Goal: Check status

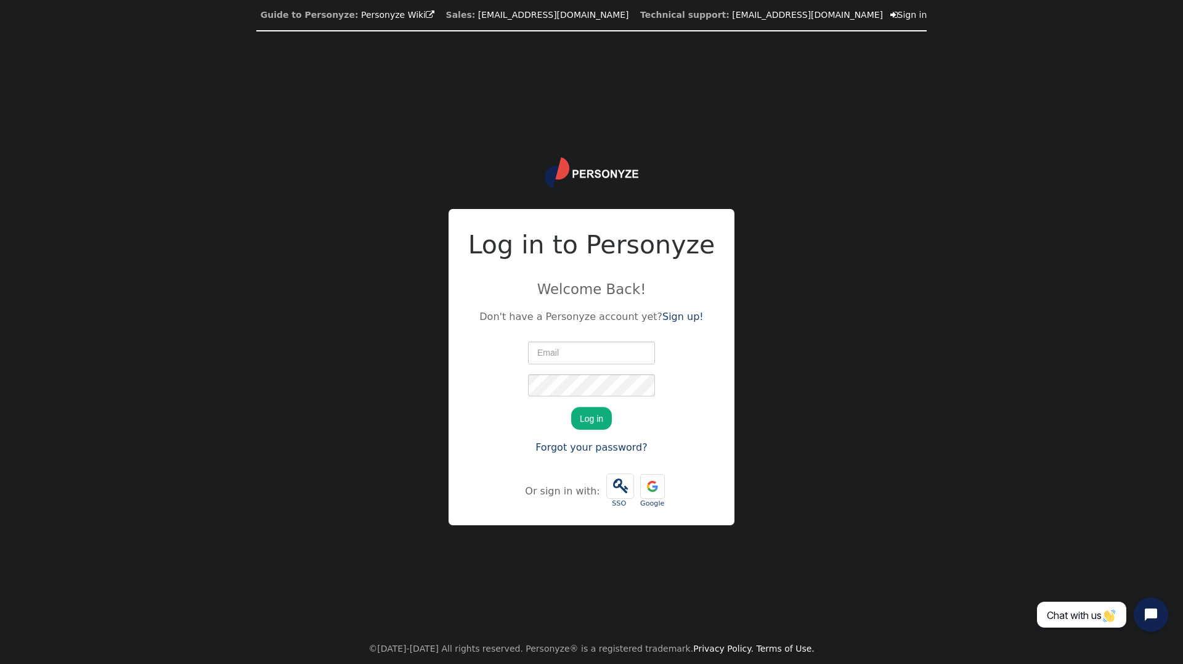
type input "[PERSON_NAME][EMAIL_ADDRESS][DOMAIN_NAME]"
click at [588, 415] on button "Log in" at bounding box center [591, 418] width 41 height 22
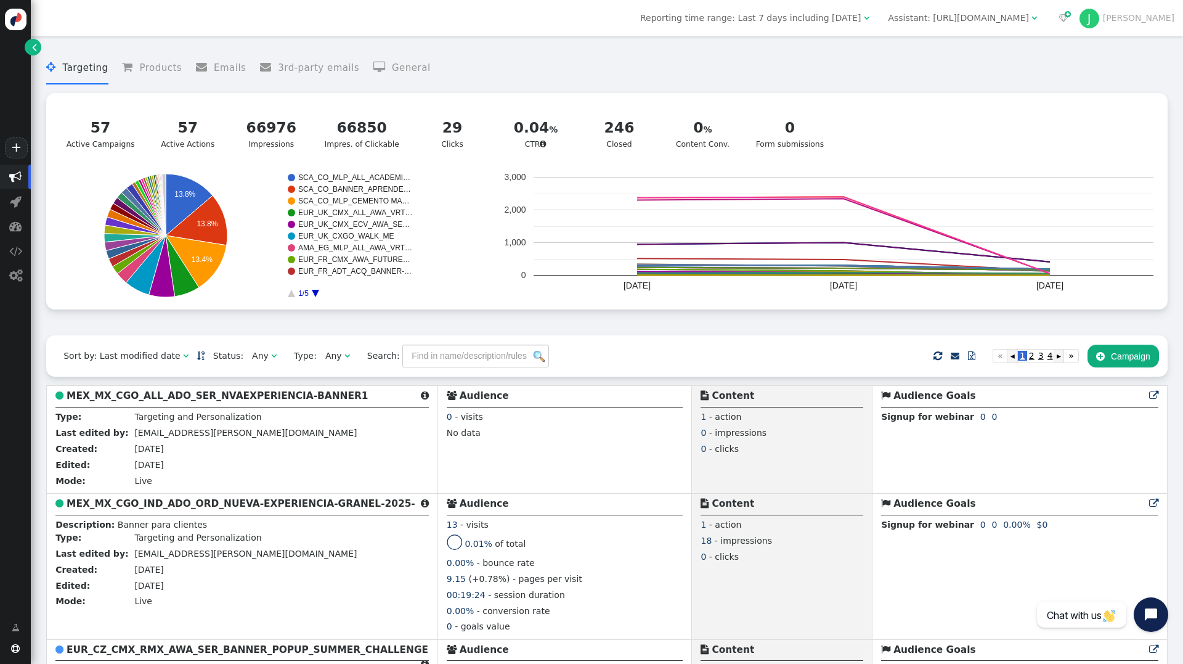
click at [861, 17] on span "Reporting time range: Last 7 days including [DATE]" at bounding box center [750, 18] width 221 height 10
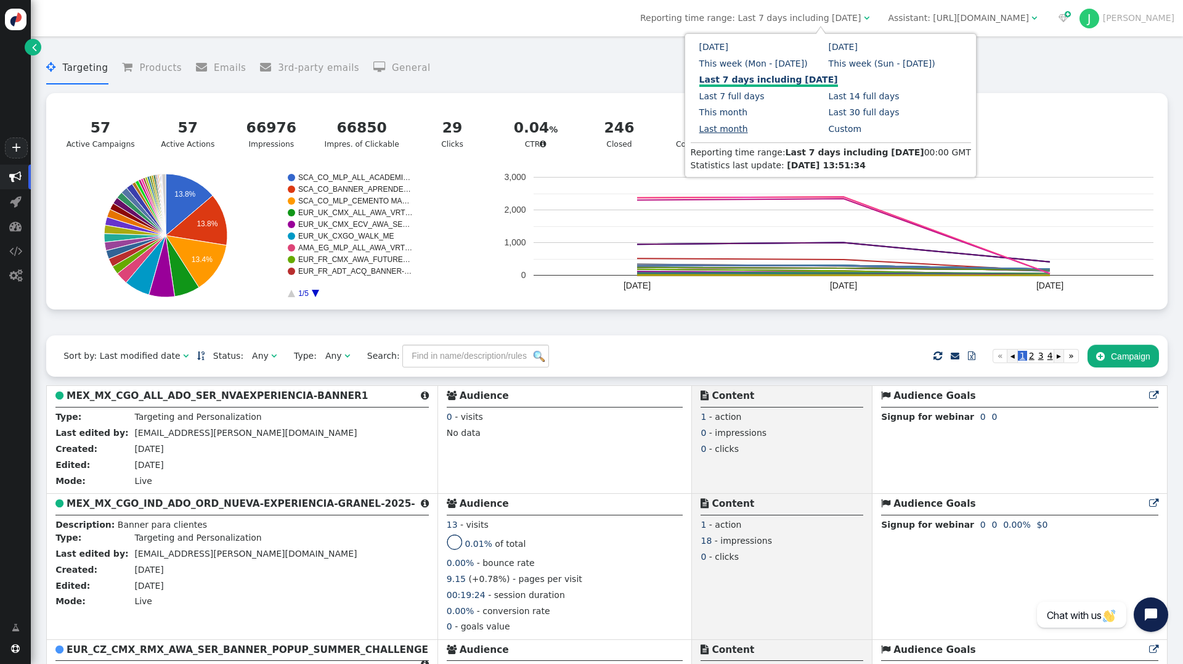
click at [748, 124] on link "Last month" at bounding box center [723, 129] width 49 height 10
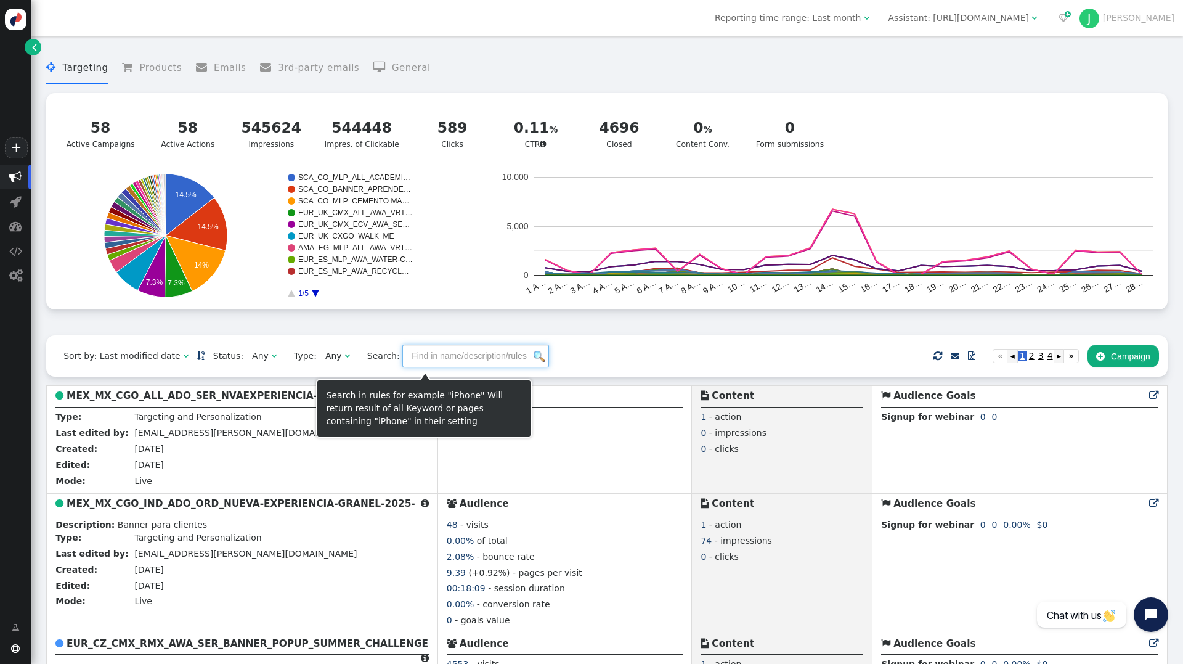
click at [424, 363] on input "text" at bounding box center [475, 355] width 147 height 22
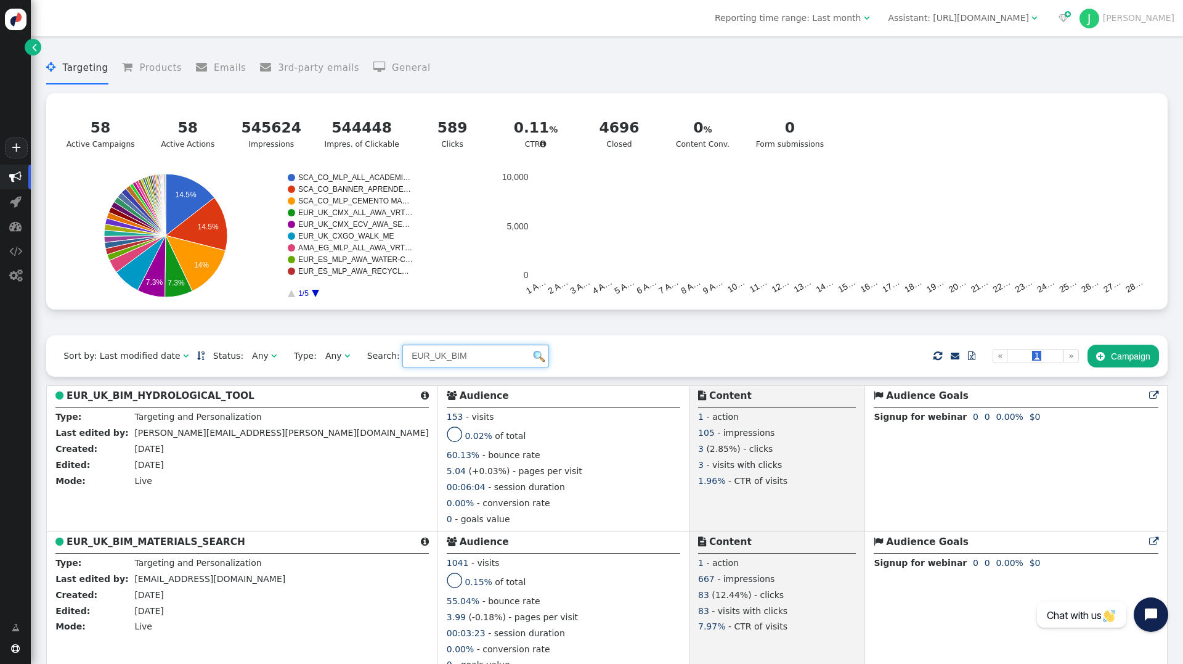
type input "EUR_UK_BIM"
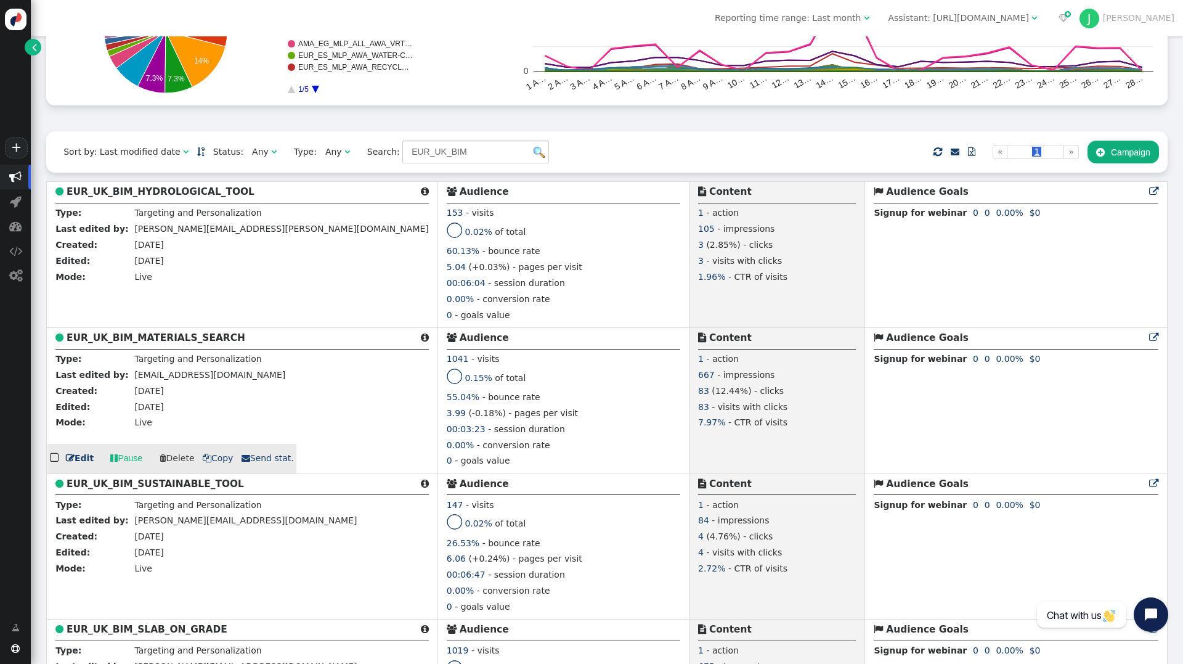
scroll to position [246, 0]
